Goal: Task Accomplishment & Management: Manage account settings

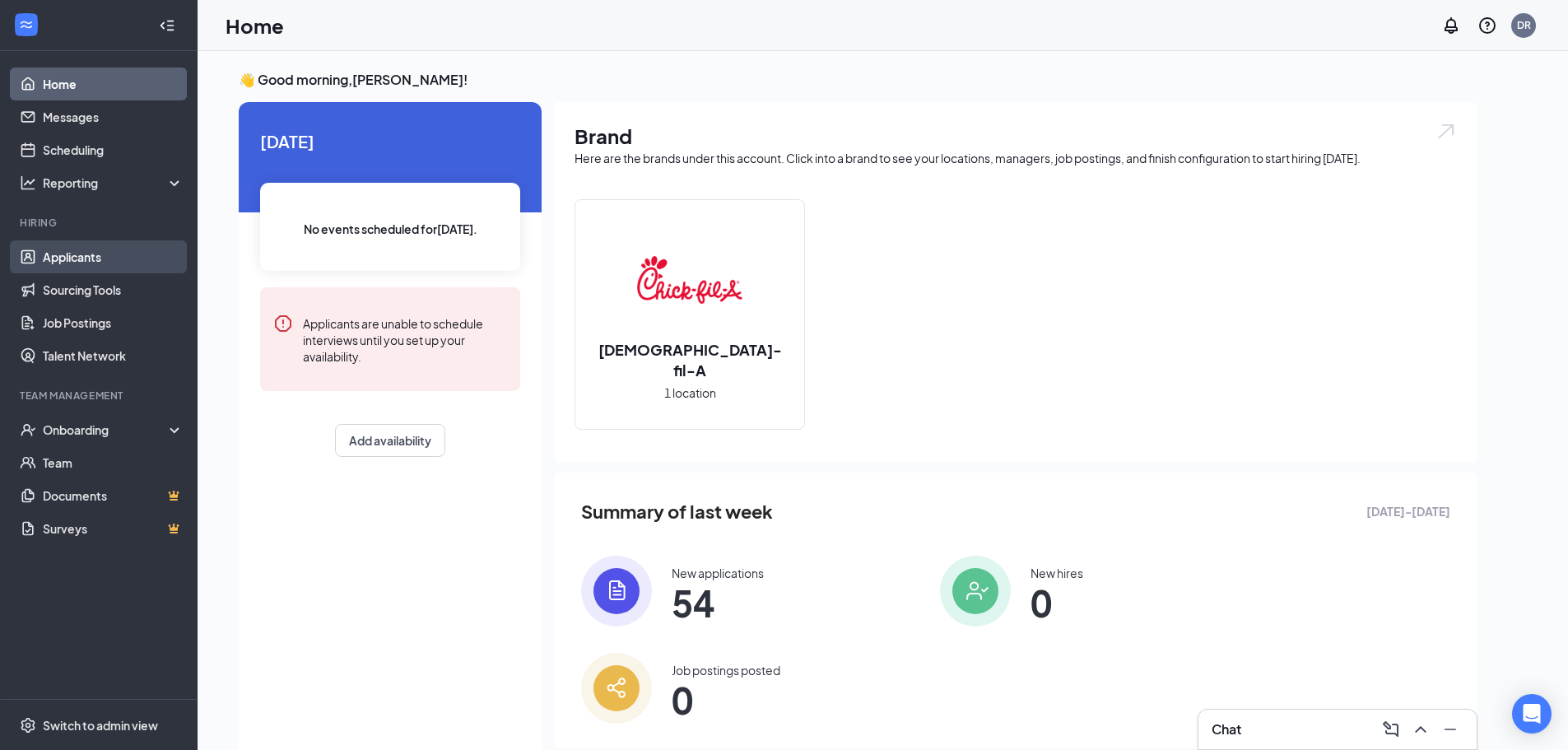
click at [108, 261] on link "Applicants" at bounding box center [113, 256] width 141 height 33
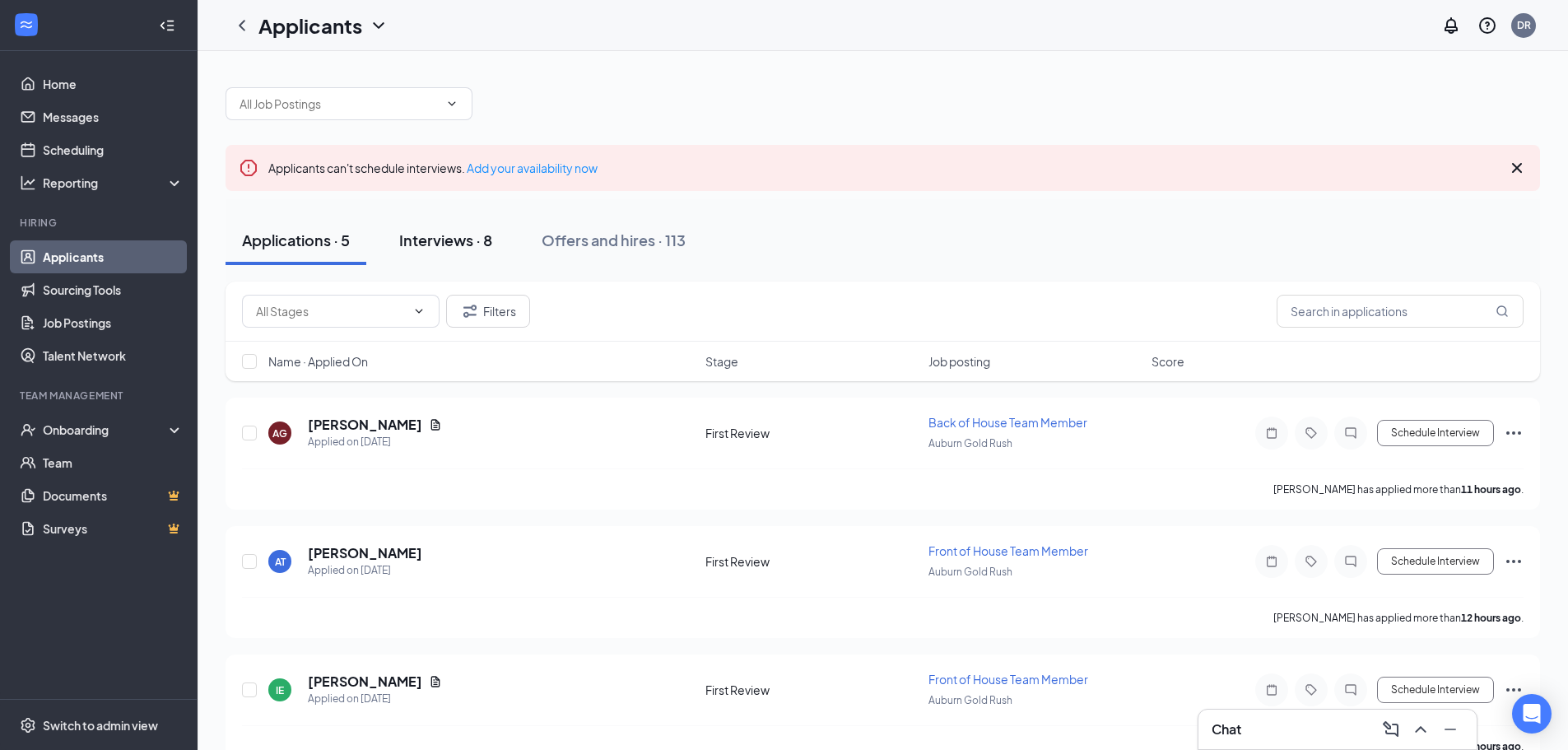
click at [444, 240] on div "Interviews · 8" at bounding box center [446, 239] width 93 height 21
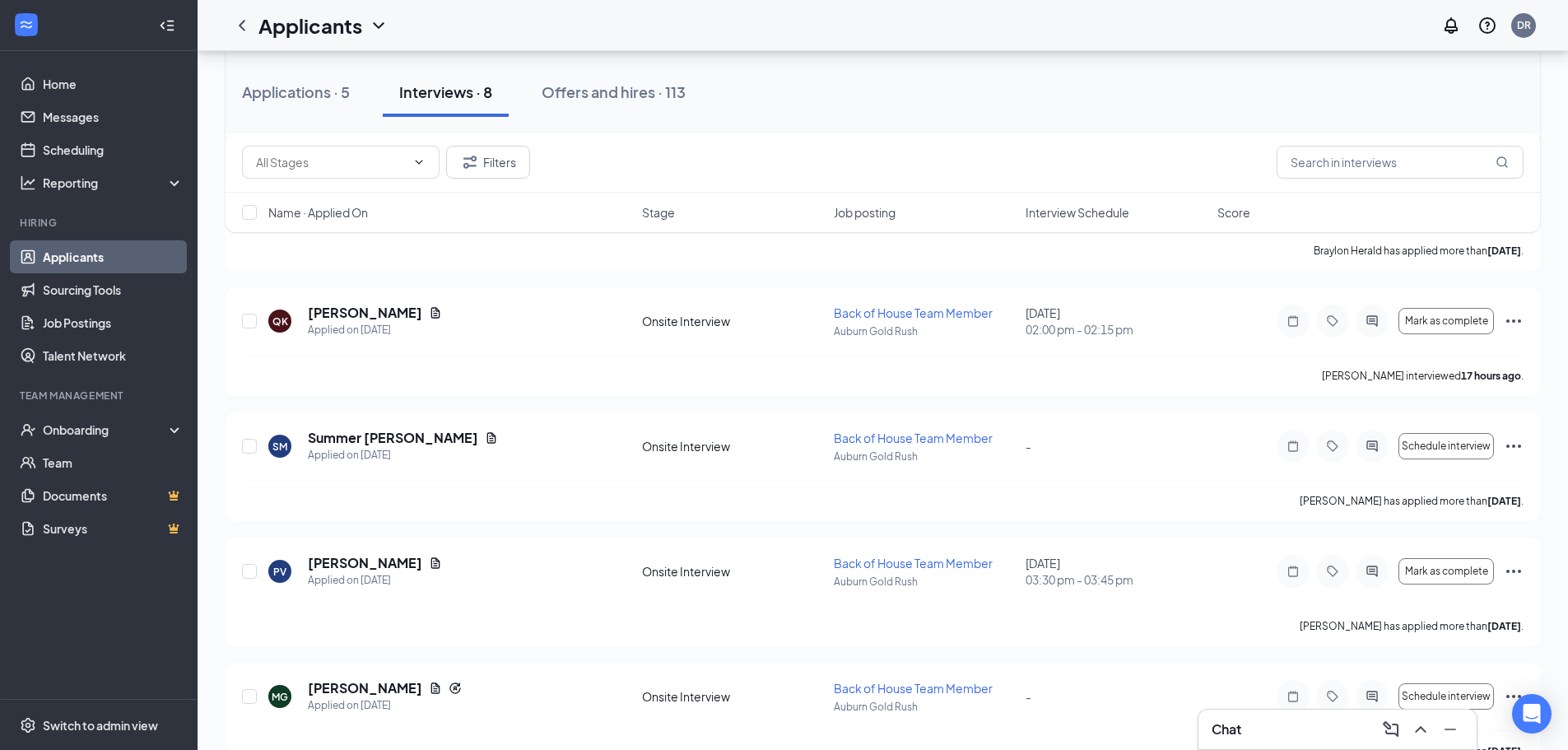
scroll to position [570, 0]
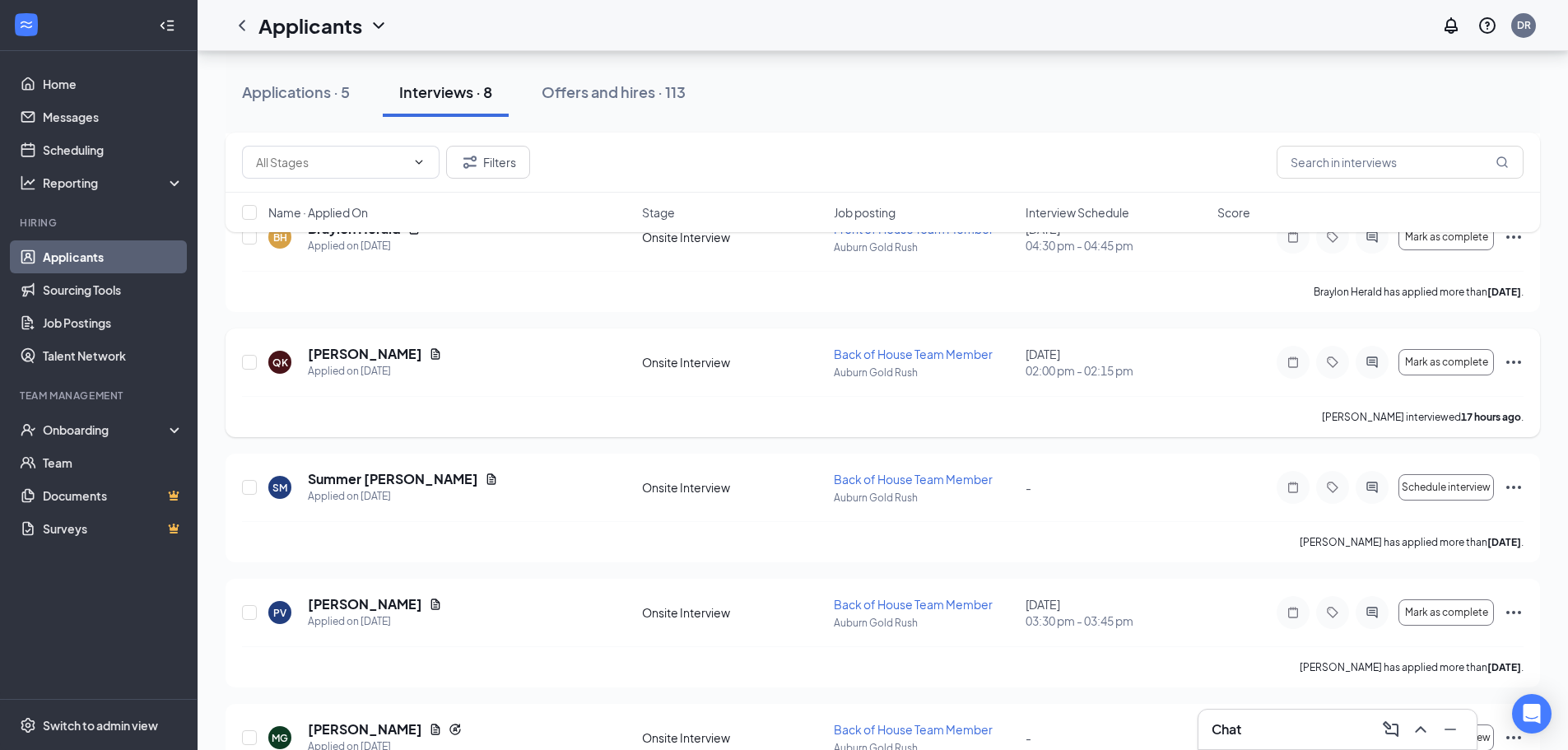
click at [1510, 364] on icon "Ellipses" at bounding box center [1513, 362] width 20 height 20
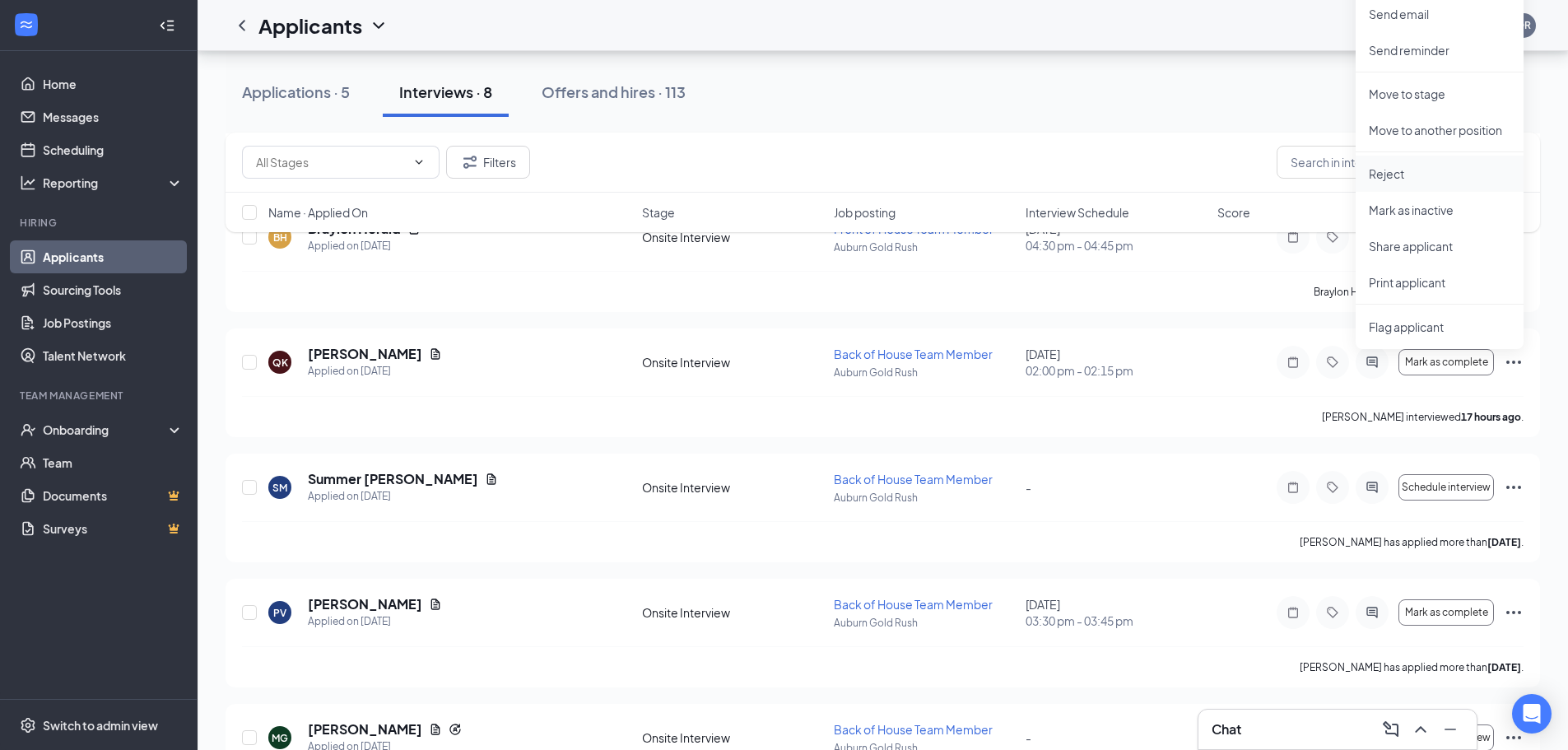
click at [1391, 175] on p "Reject" at bounding box center [1439, 174] width 141 height 16
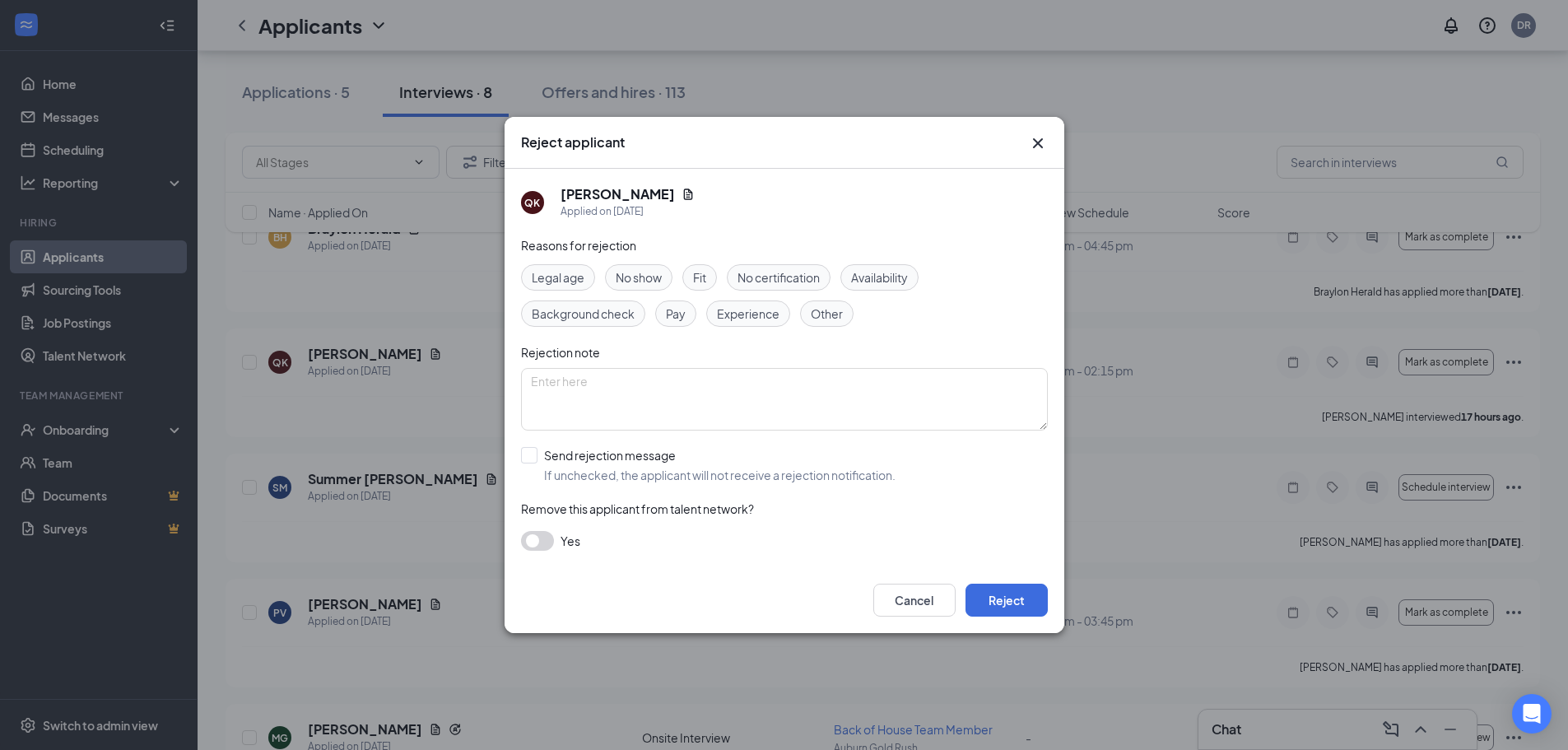
click at [624, 271] on span "No show" at bounding box center [638, 278] width 46 height 18
click at [654, 457] on input "Send rejection message If unchecked, the applicant will not receive a rejection…" at bounding box center [708, 465] width 374 height 36
checkbox input "true"
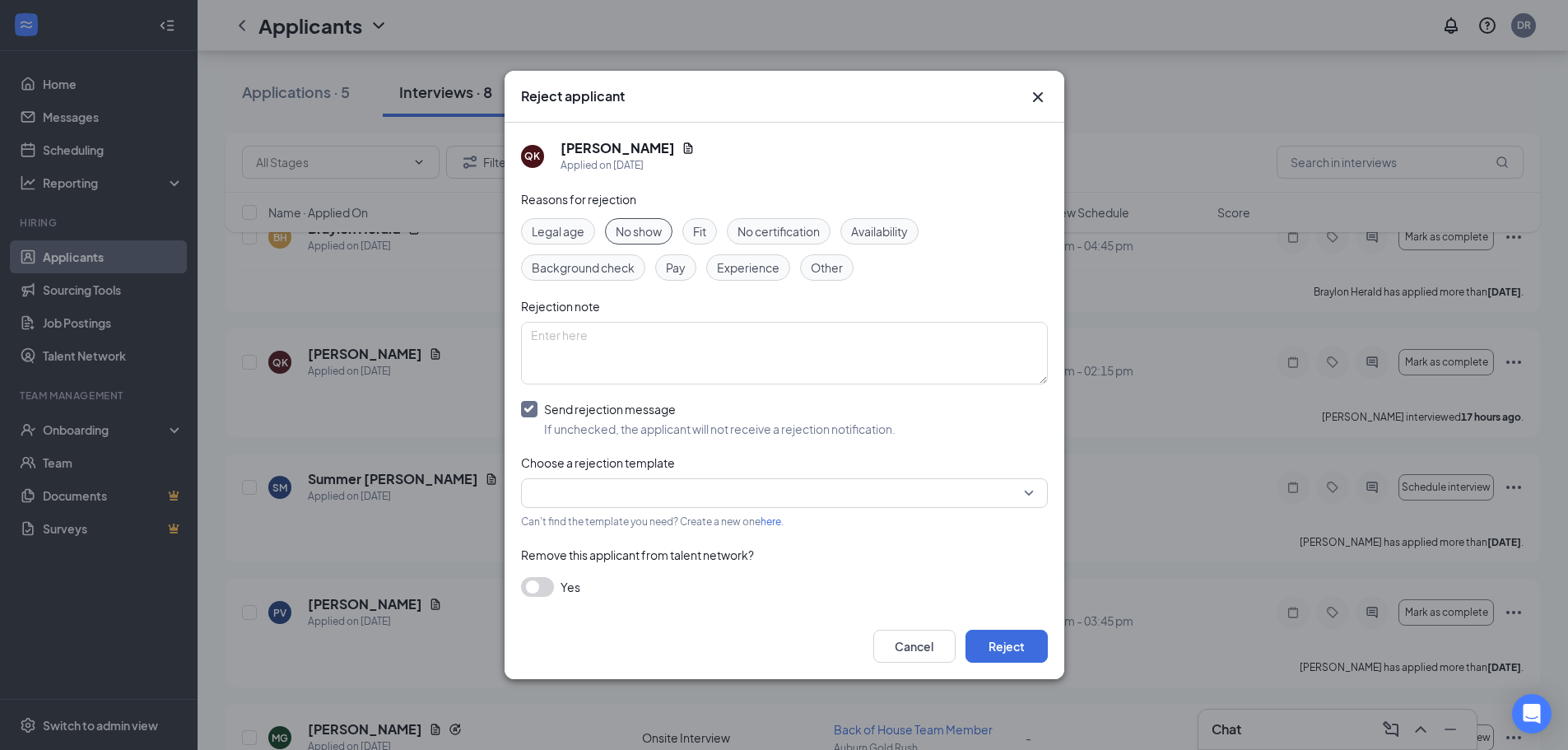
click at [669, 484] on input "search" at bounding box center [778, 493] width 495 height 28
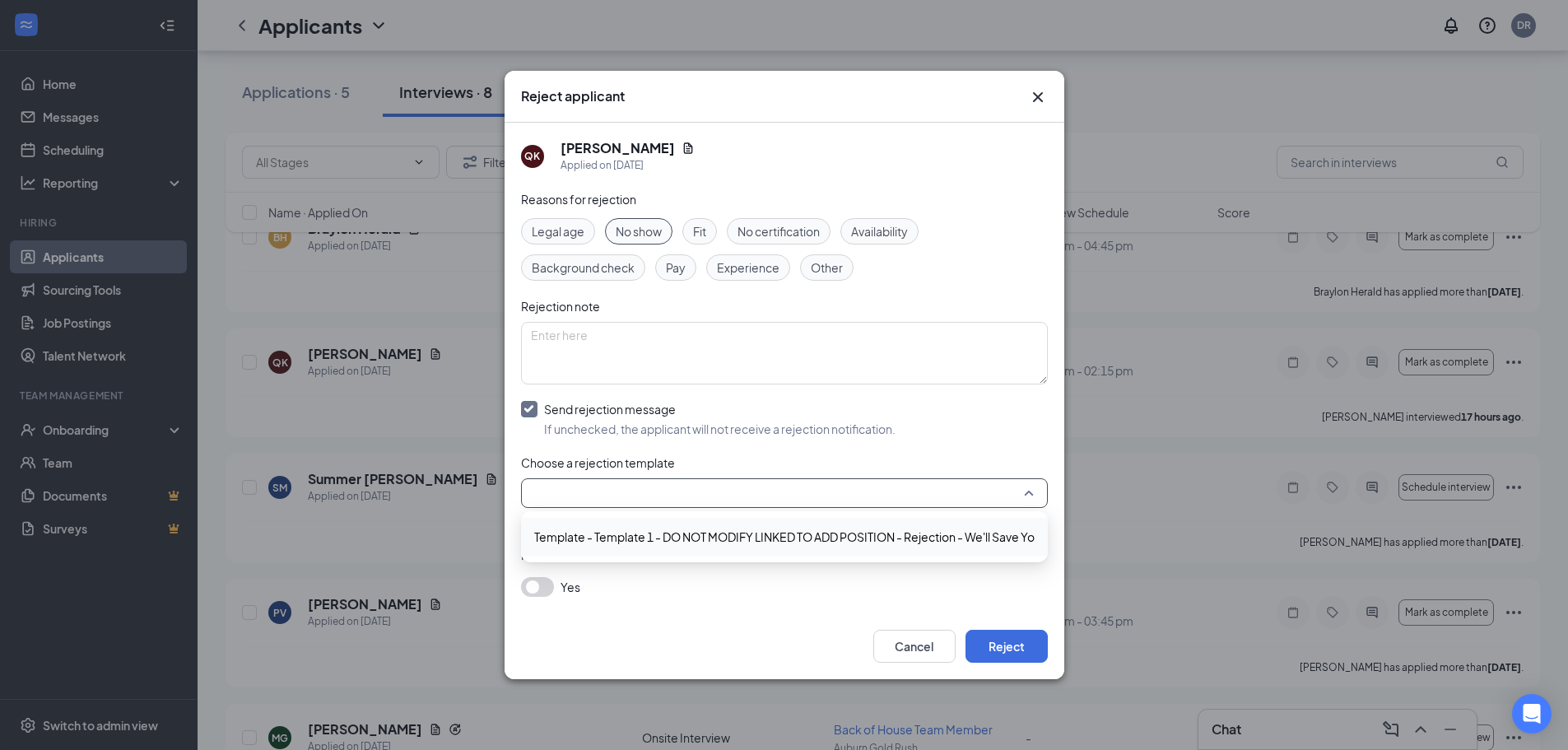
click at [695, 529] on span "Template - Template 1 - DO NOT MODIFY LINKED TO ADD POSITION - Rejection - We'l…" at bounding box center [820, 537] width 573 height 18
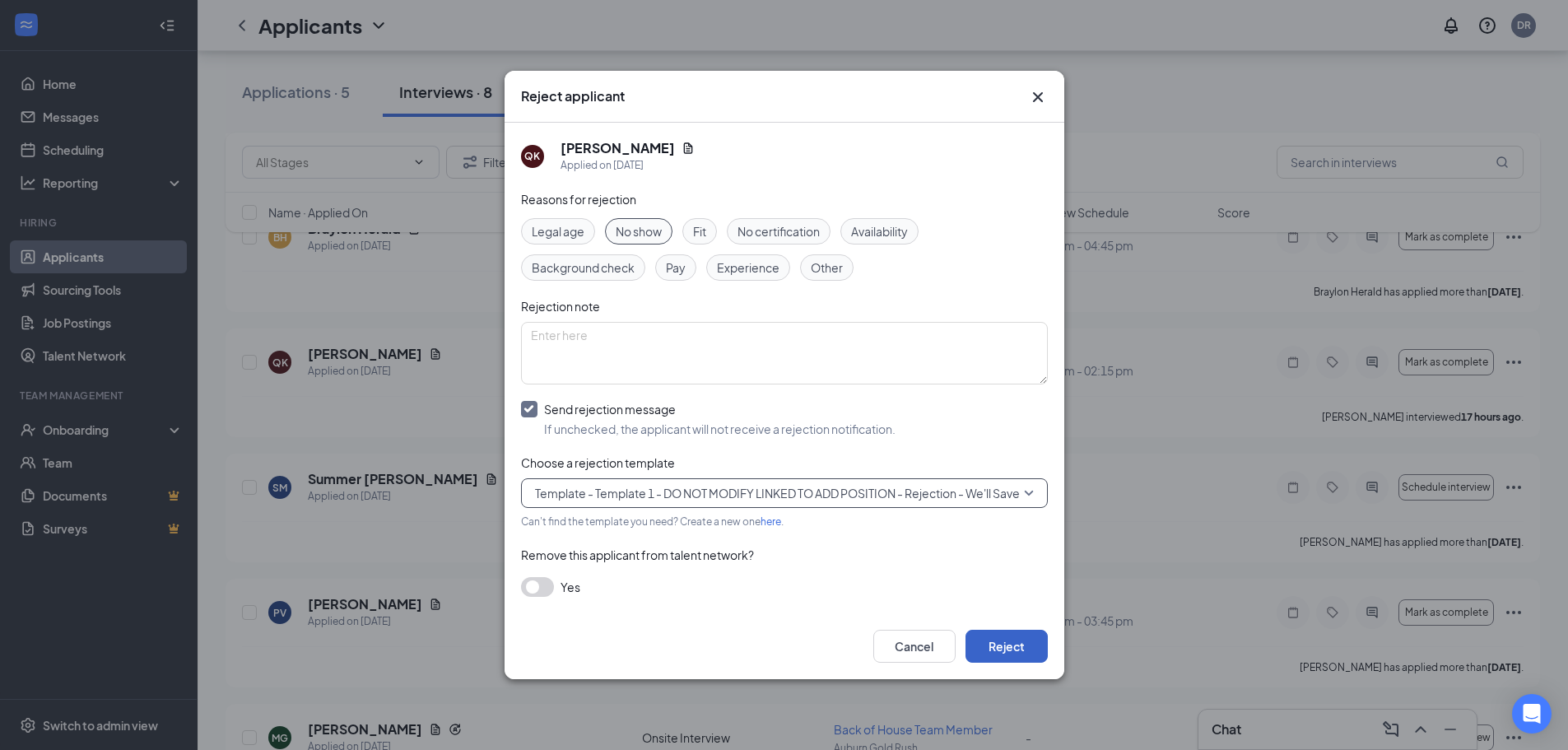
click at [994, 640] on button "Reject" at bounding box center [1007, 646] width 82 height 33
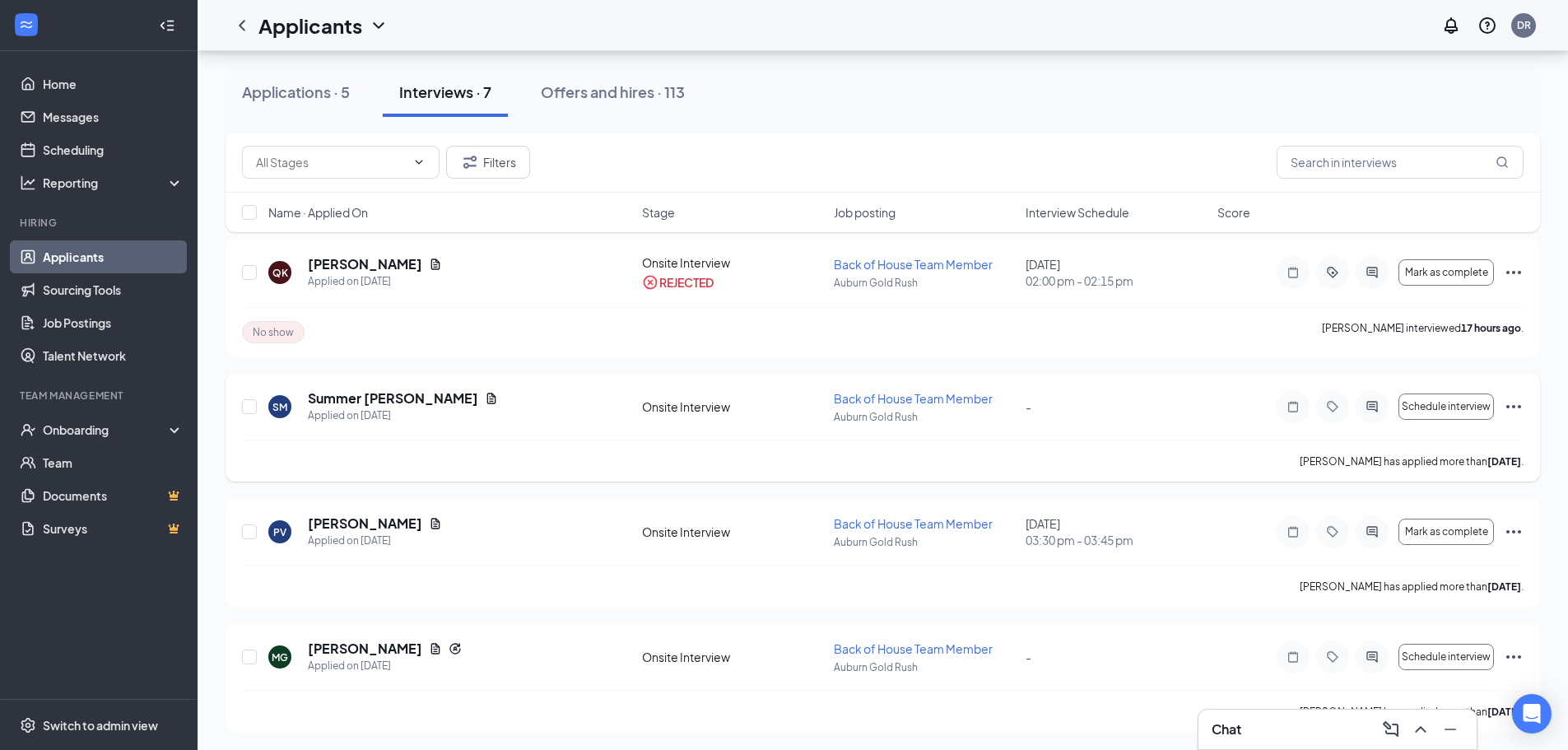
scroll to position [662, 0]
click at [1517, 402] on icon "Ellipses" at bounding box center [1513, 405] width 20 height 20
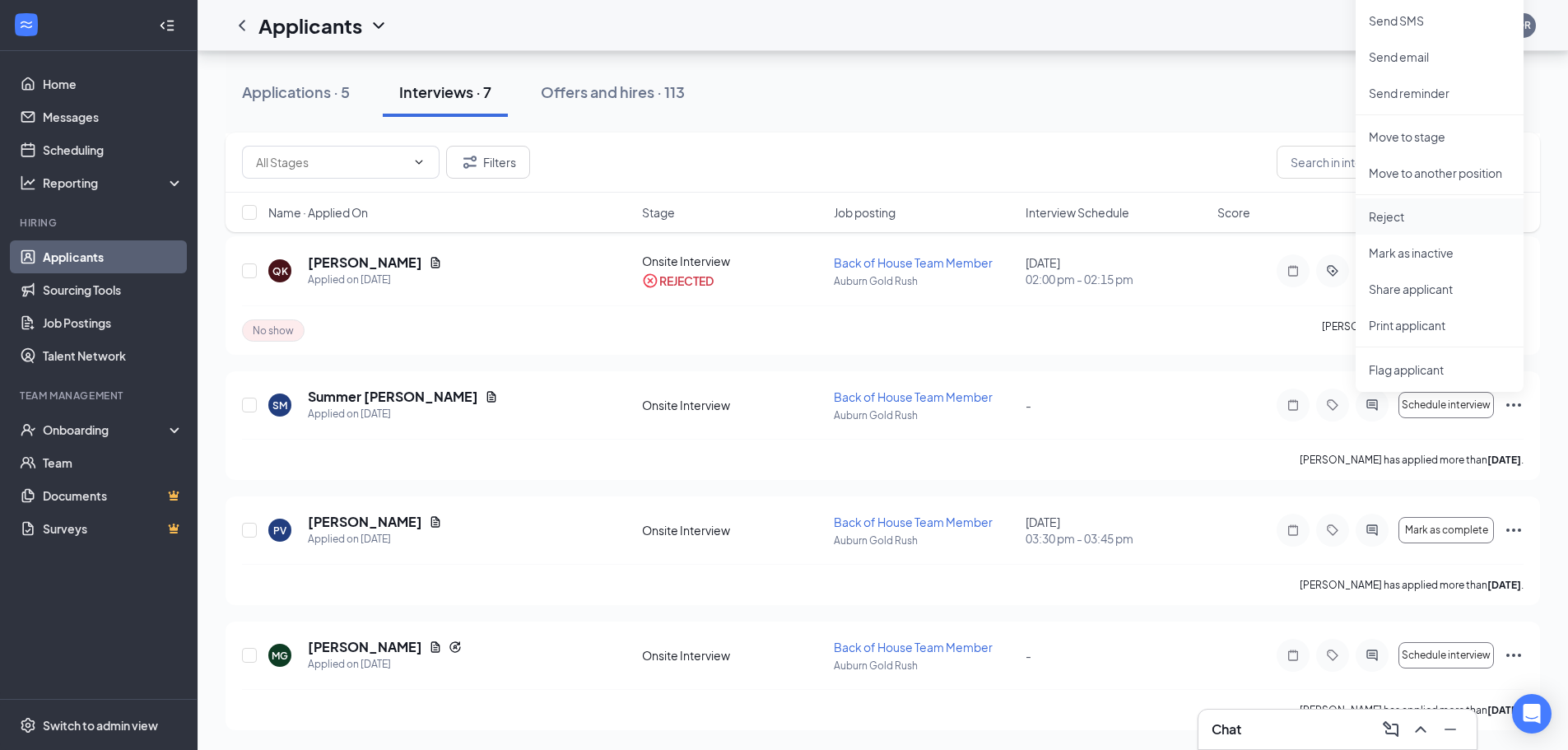
click at [1382, 215] on p "Reject" at bounding box center [1439, 216] width 141 height 16
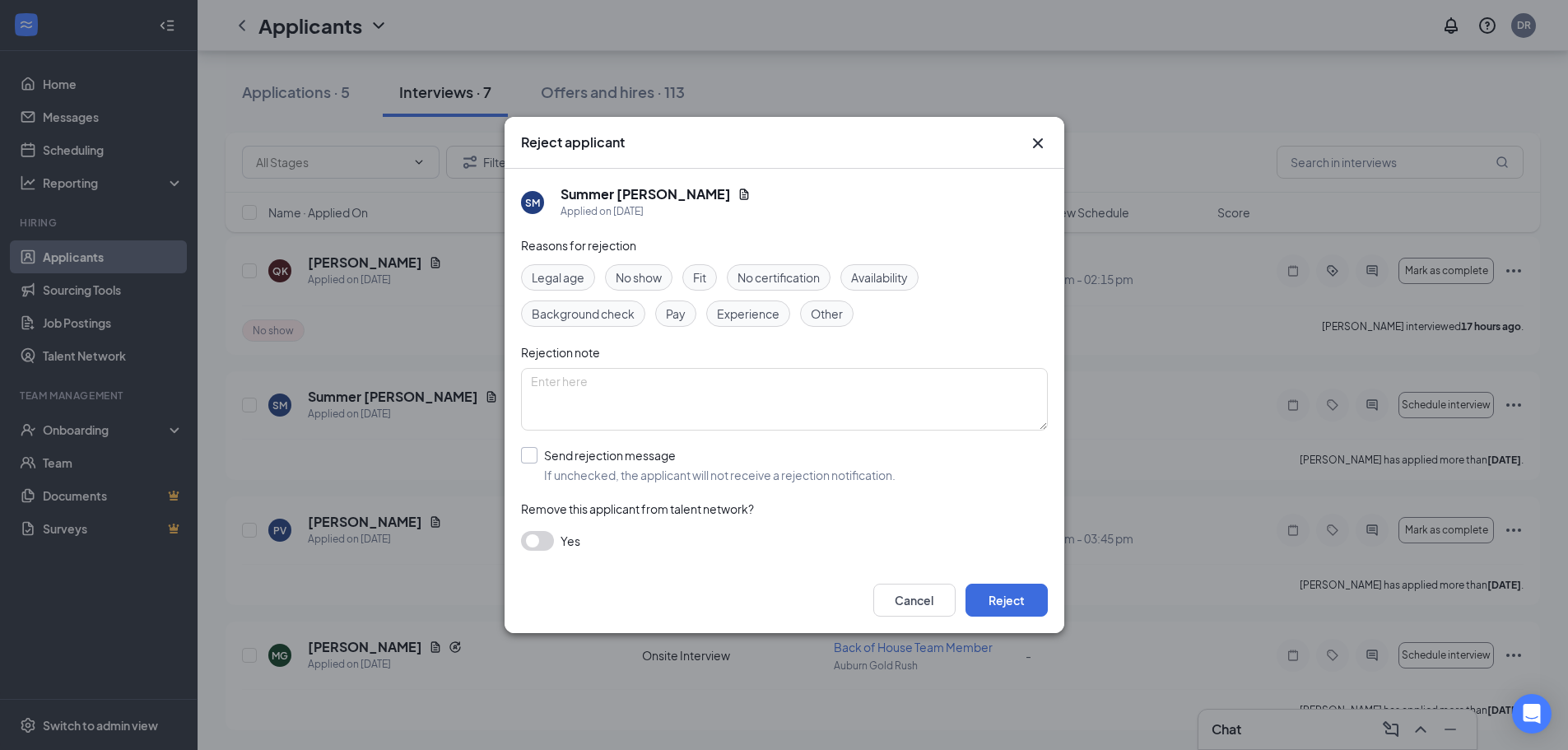
click at [642, 469] on input "Send rejection message If unchecked, the applicant will not receive a rejection…" at bounding box center [708, 465] width 374 height 36
checkbox input "true"
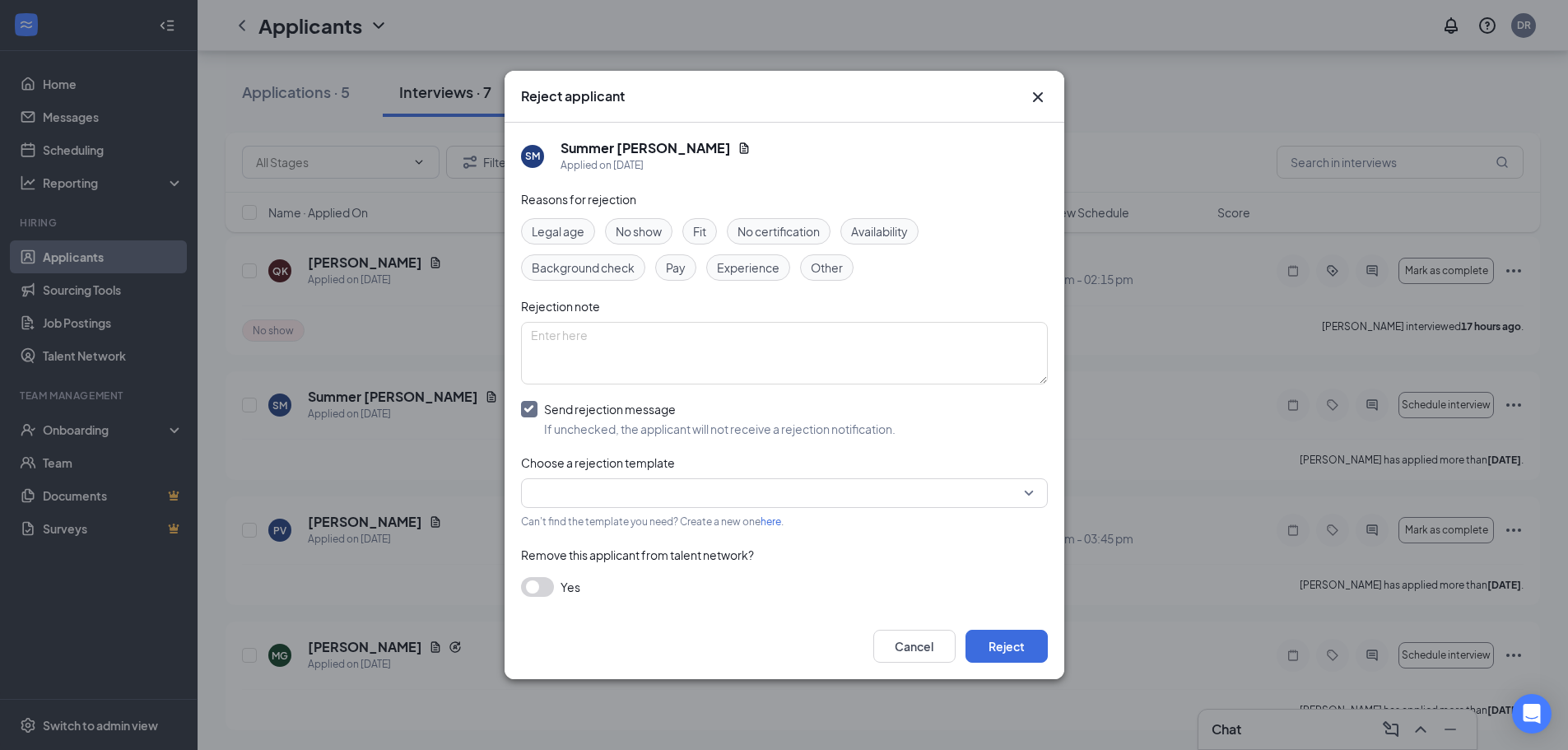
drag, startPoint x: 655, startPoint y: 487, endPoint x: 653, endPoint y: 507, distance: 20.1
click at [657, 487] on input "search" at bounding box center [778, 493] width 495 height 28
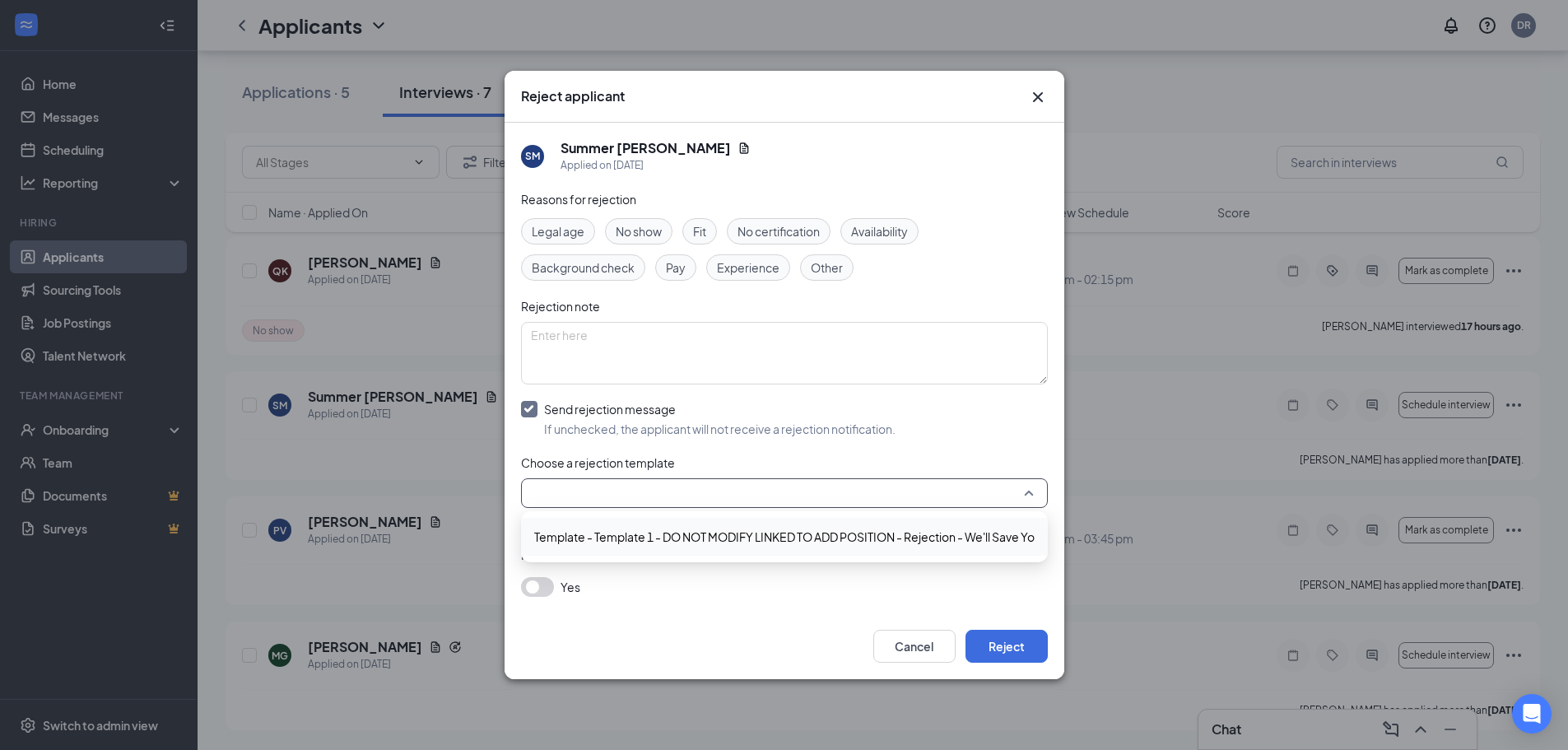
click at [657, 522] on div "Template - Template 1 - DO NOT MODIFY LINKED TO ADD POSITION - Rejection - We'l…" at bounding box center [784, 537] width 527 height 38
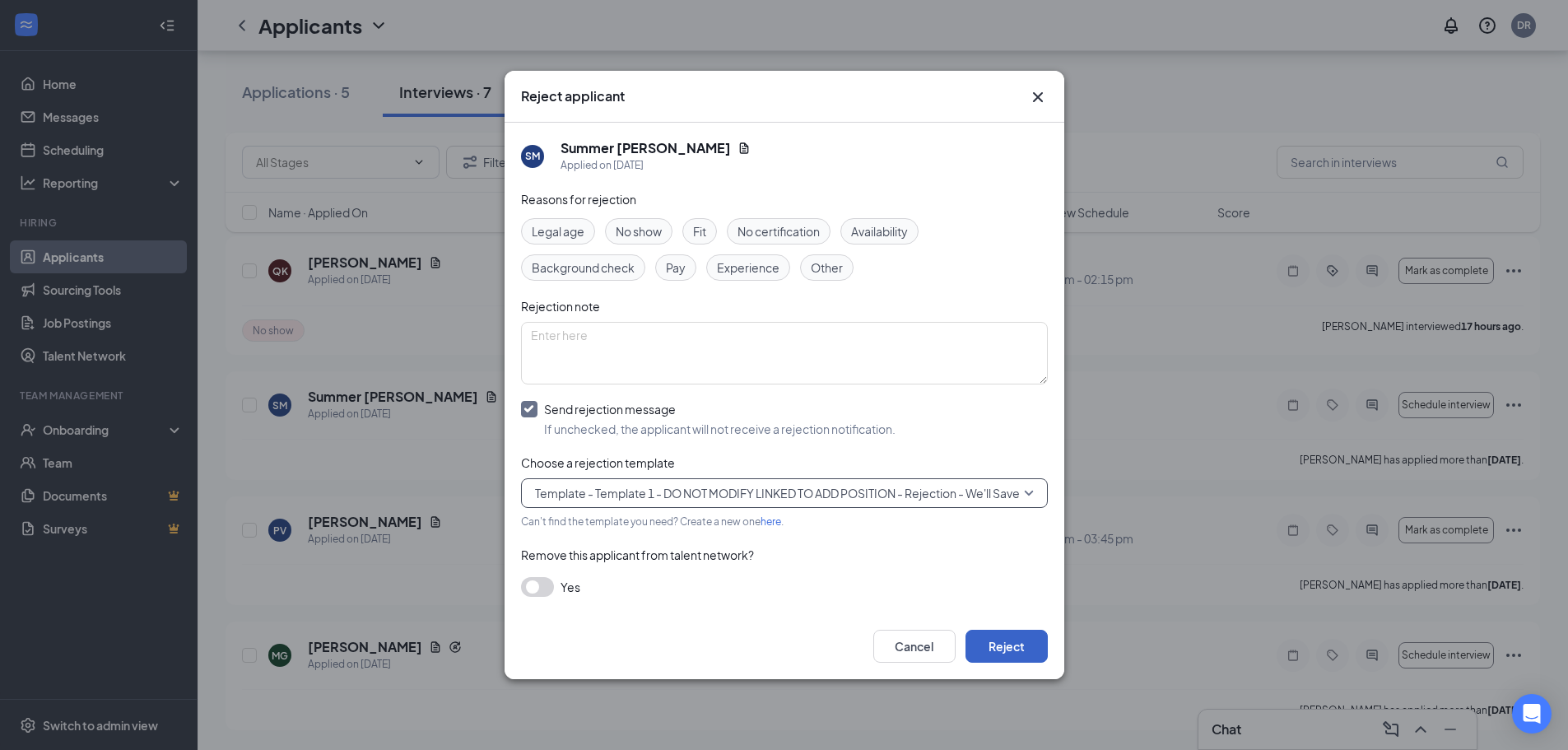
click at [988, 645] on button "Reject" at bounding box center [1007, 646] width 82 height 33
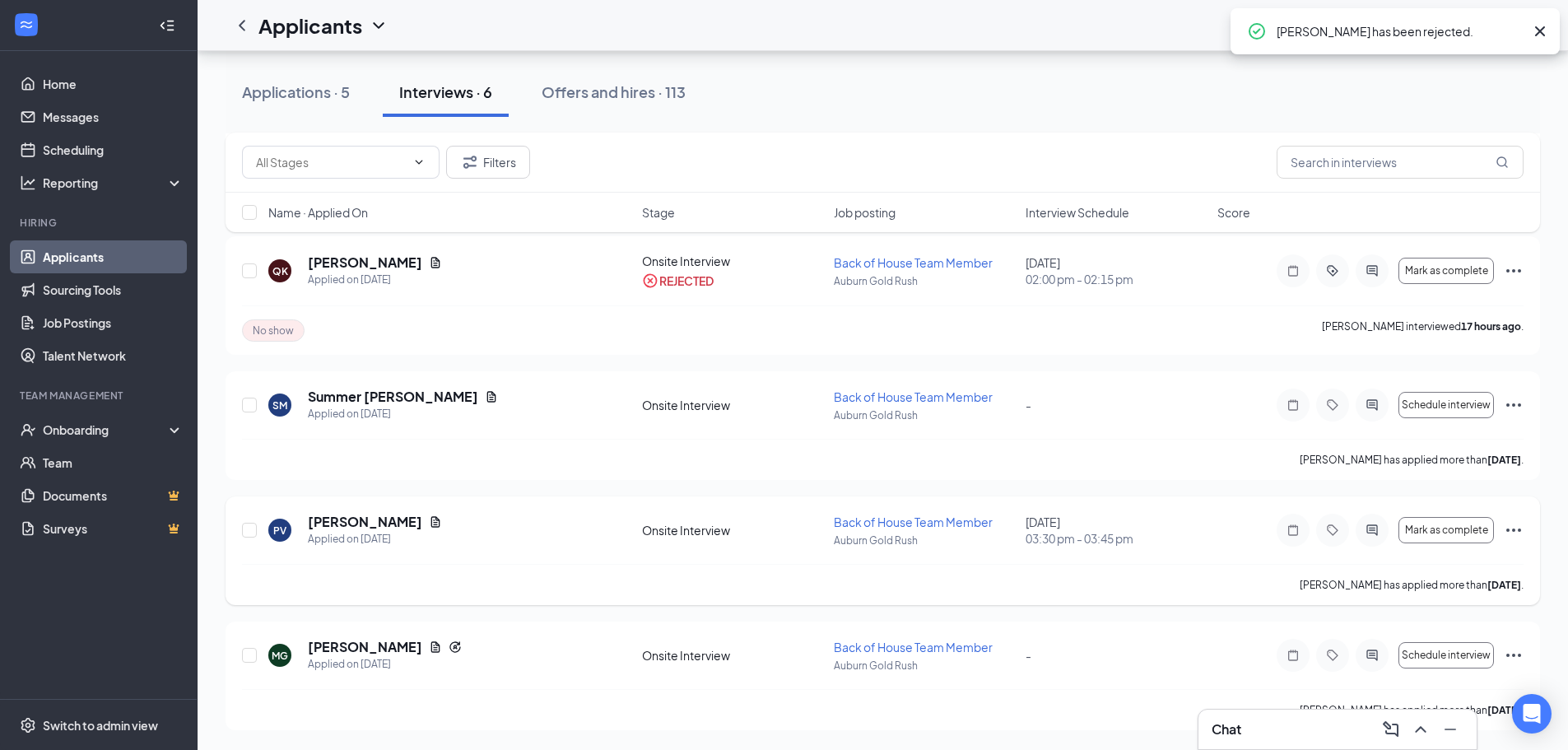
scroll to position [529, 0]
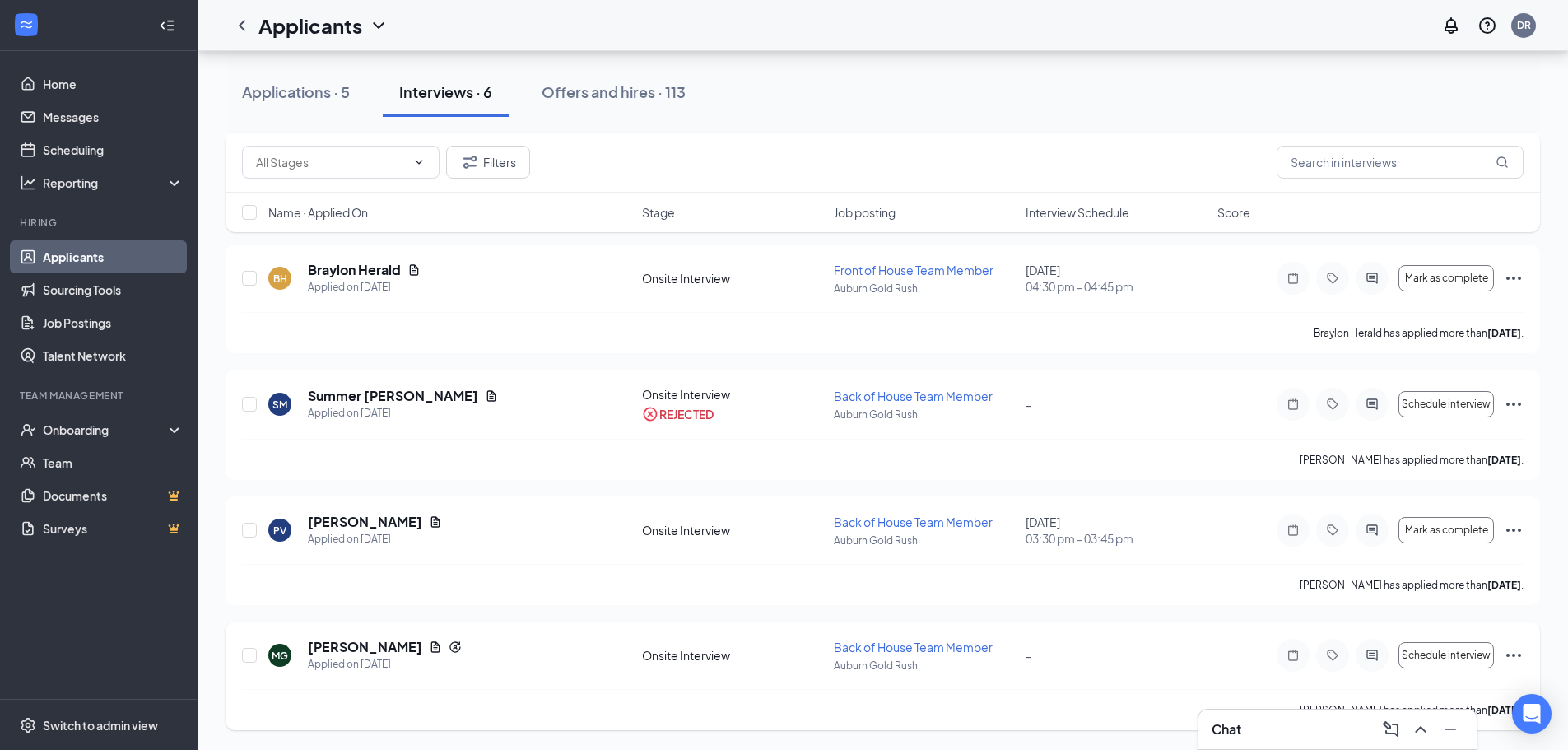
click at [1518, 657] on icon "Ellipses" at bounding box center [1513, 655] width 20 height 20
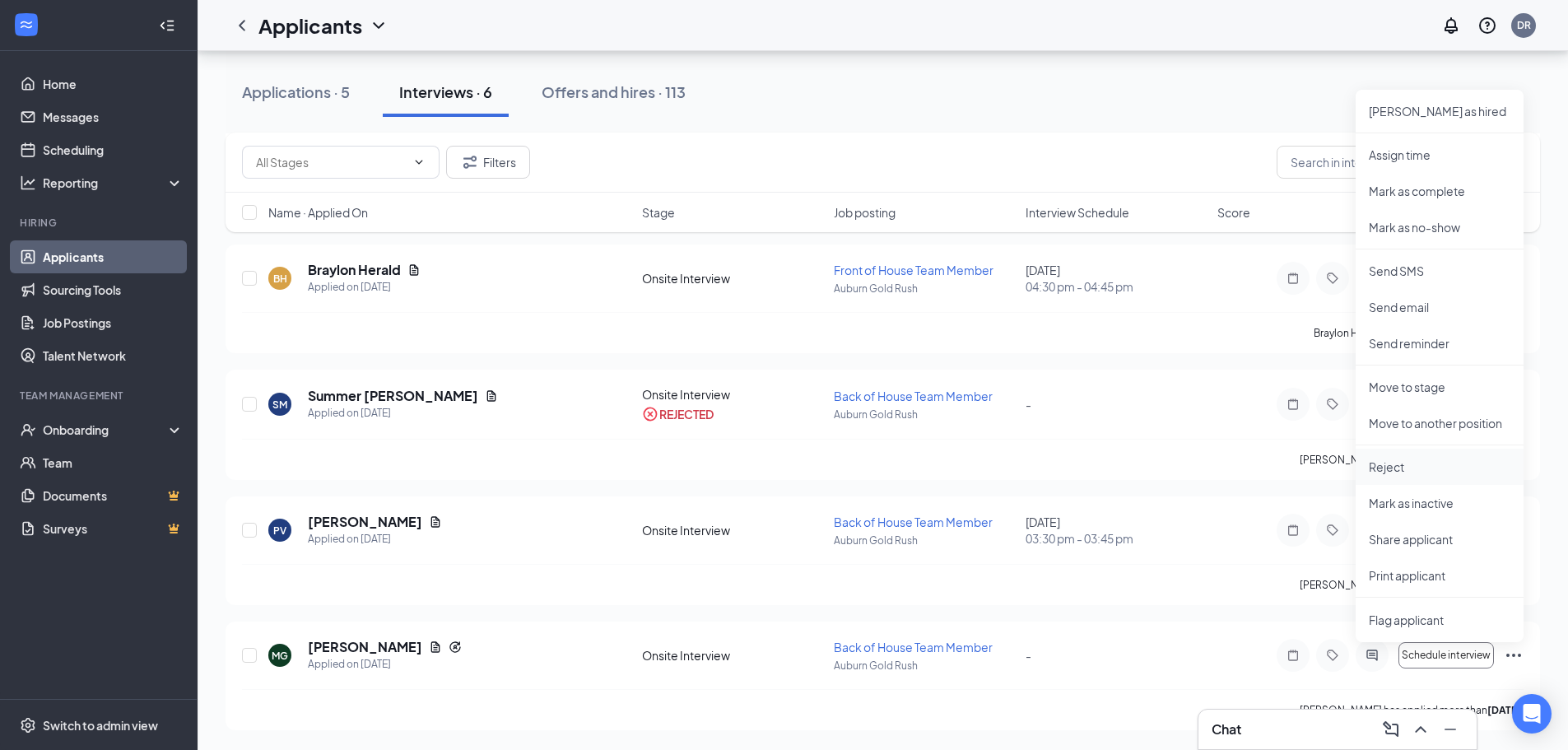
click at [1392, 462] on p "Reject" at bounding box center [1439, 467] width 141 height 16
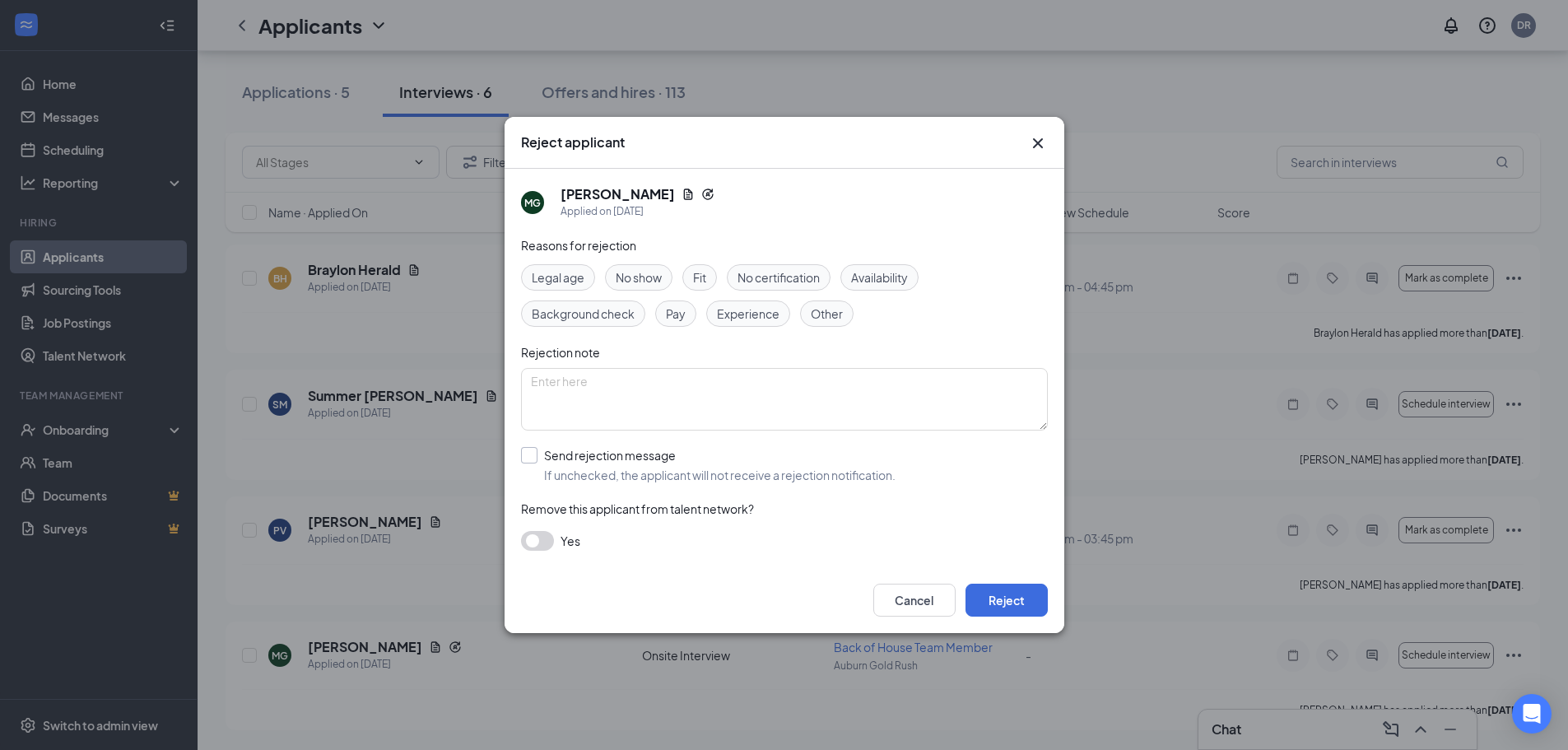
click at [634, 465] on input "Send rejection message If unchecked, the applicant will not receive a rejection…" at bounding box center [708, 465] width 374 height 36
checkbox input "true"
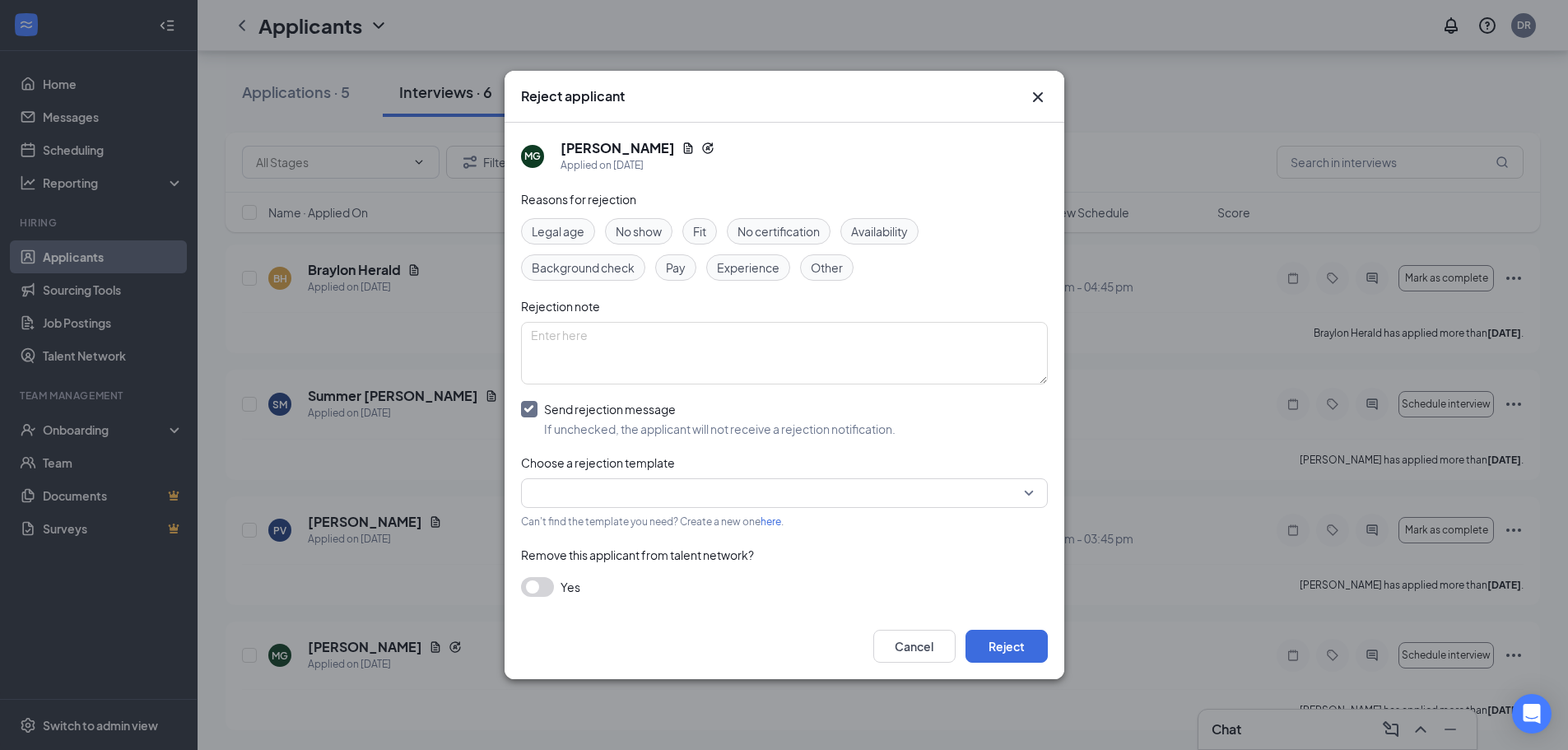
click at [651, 493] on input "search" at bounding box center [778, 493] width 495 height 28
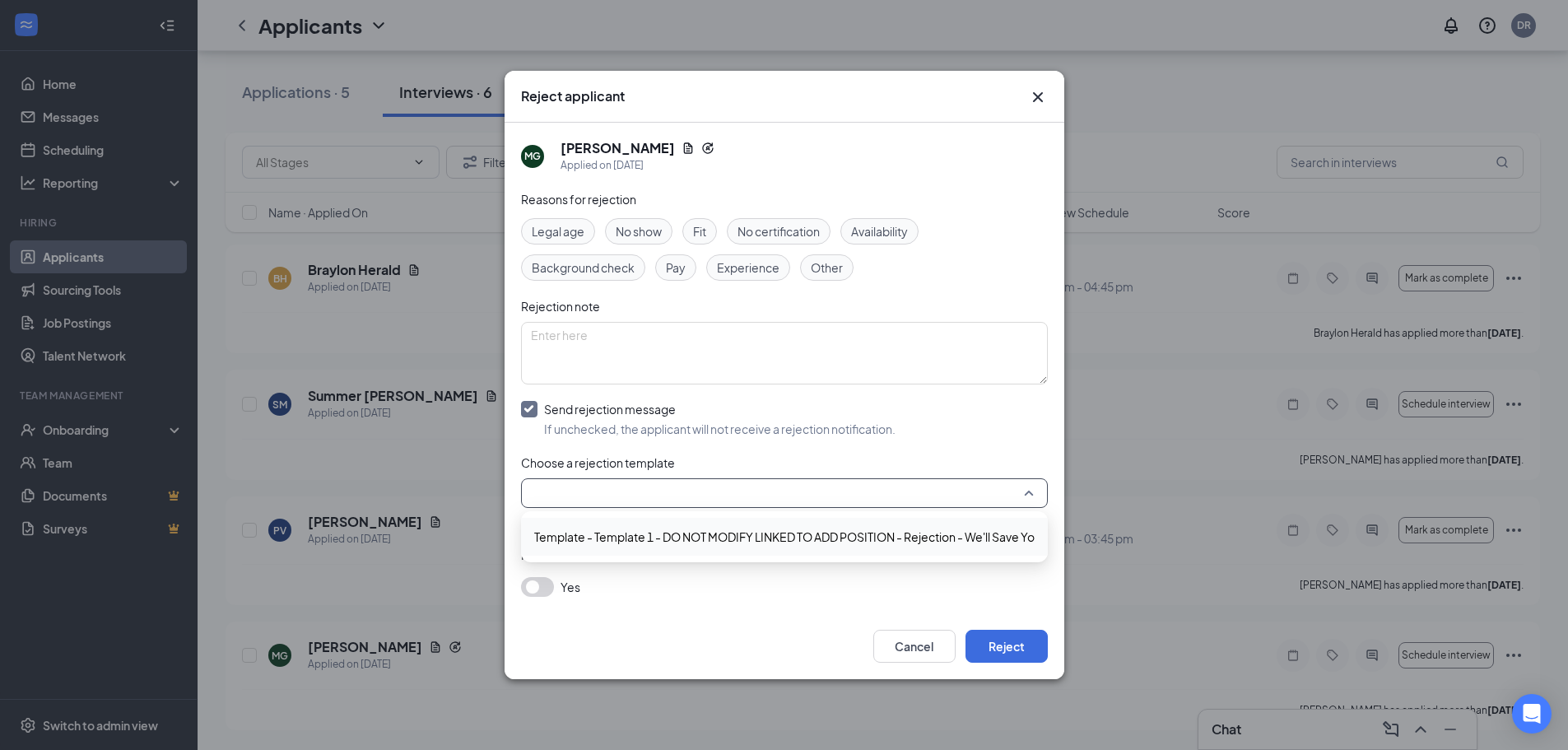
click at [677, 523] on div "Template - Template 1 - DO NOT MODIFY LINKED TO ADD POSITION - Rejection - We'l…" at bounding box center [784, 537] width 527 height 38
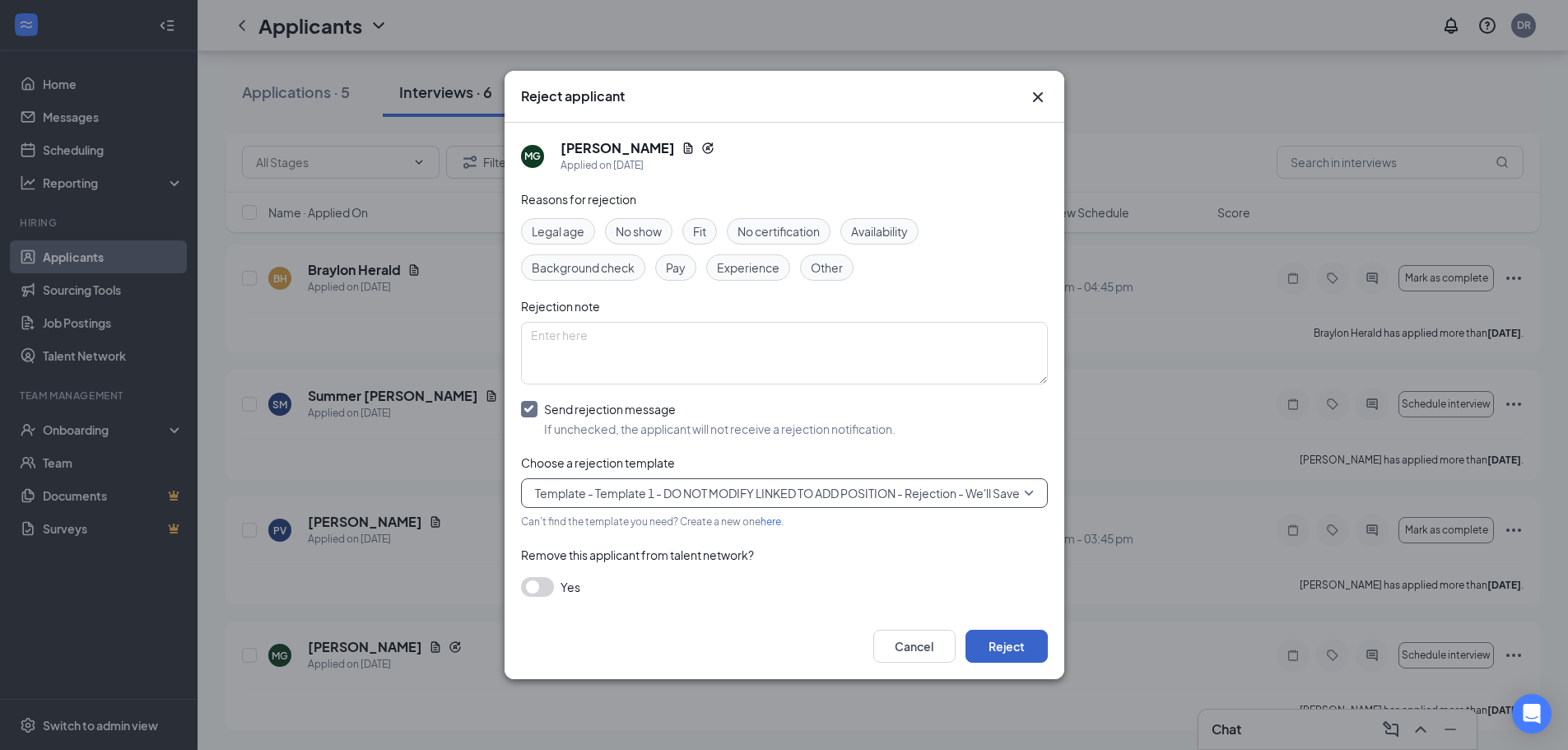
click at [1024, 645] on button "Reject" at bounding box center [1007, 646] width 82 height 33
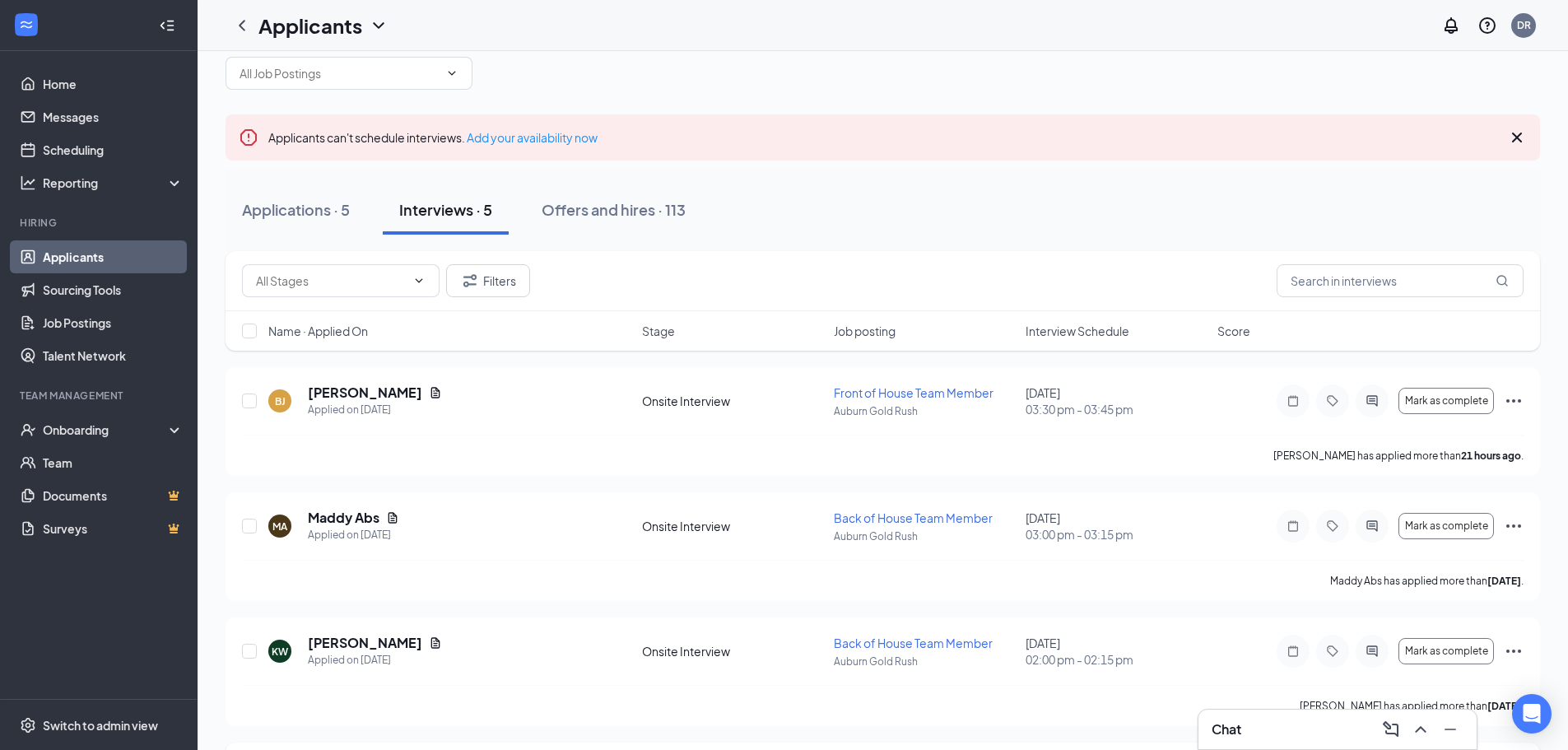
scroll to position [0, 0]
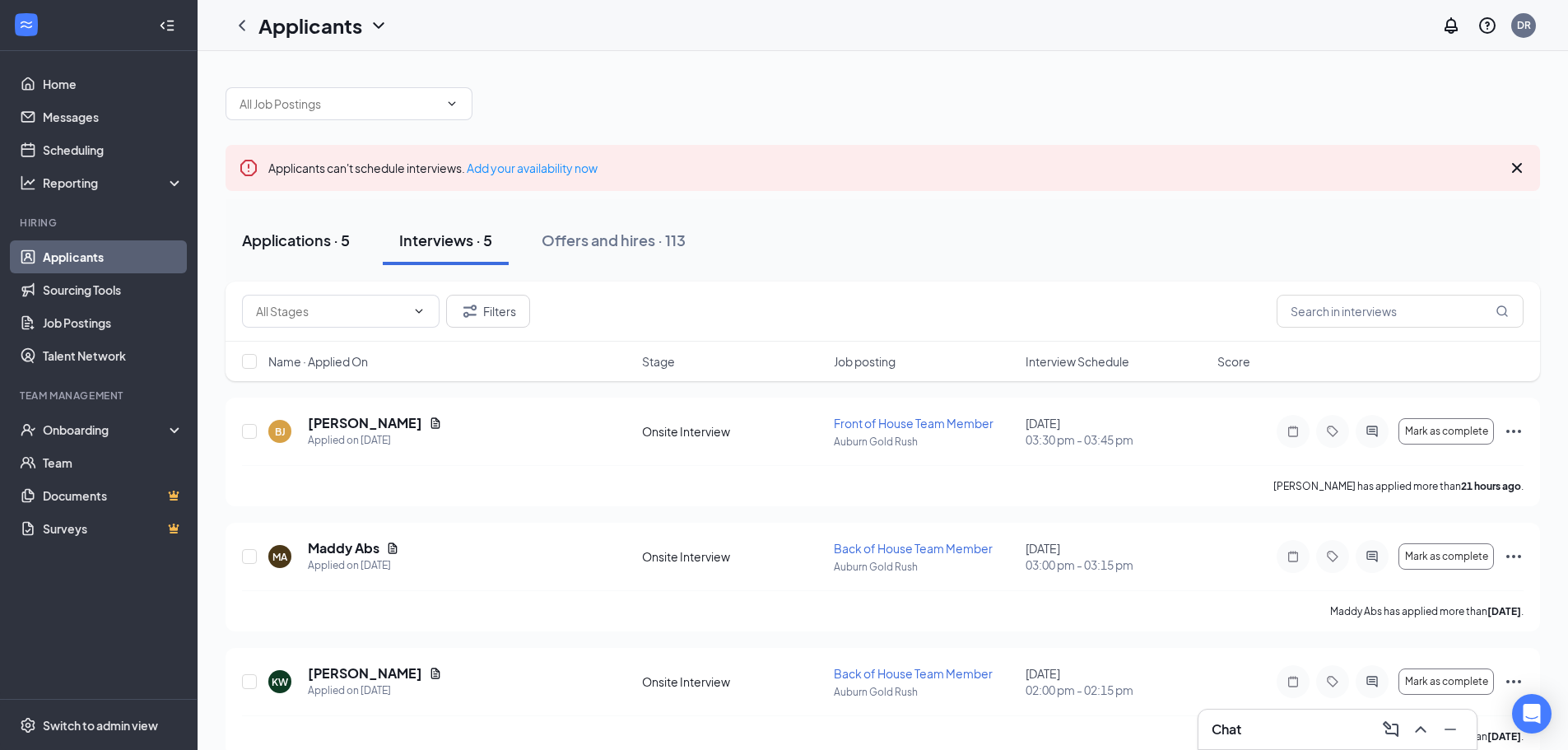
click at [313, 243] on div "Applications · 5" at bounding box center [296, 239] width 107 height 21
